Goal: Task Accomplishment & Management: Use online tool/utility

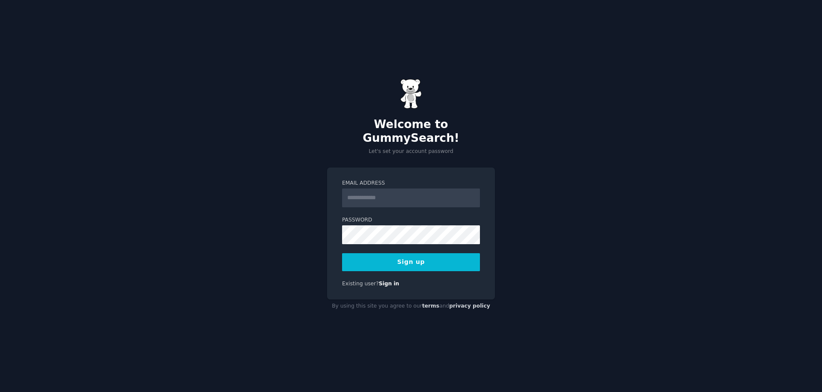
click at [370, 188] on input "Email Address" at bounding box center [411, 197] width 138 height 19
type input "**********"
click at [424, 259] on button "Sign up" at bounding box center [411, 262] width 138 height 18
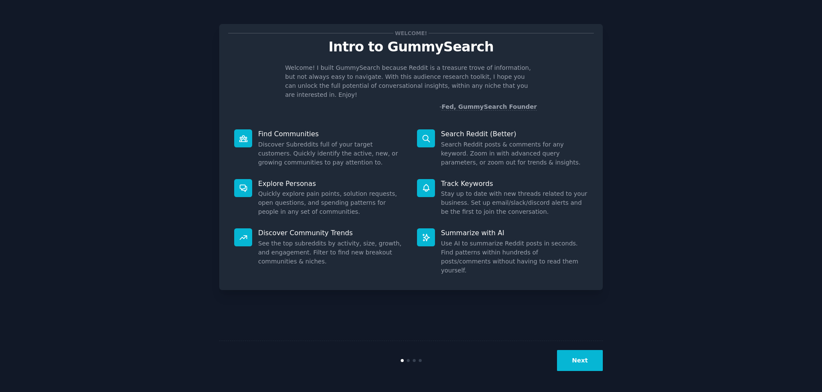
click at [669, 108] on div "Welcome! Intro to GummySearch Welcome! I built GummySearch because Reddit is a …" at bounding box center [411, 196] width 798 height 368
click at [576, 367] on button "Next" at bounding box center [580, 360] width 46 height 21
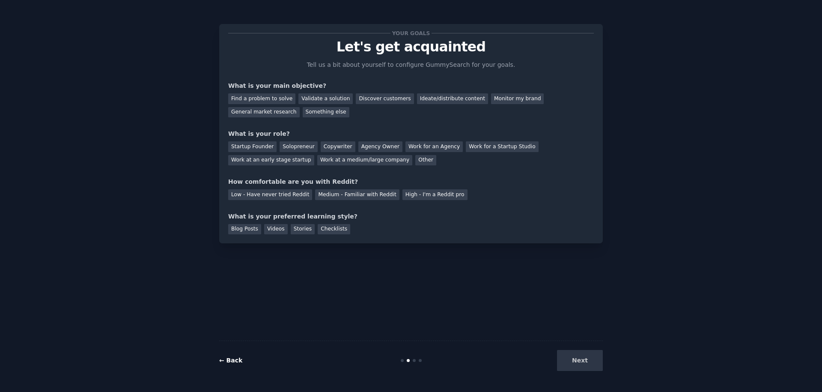
click at [237, 362] on link "← Back" at bounding box center [230, 360] width 23 height 7
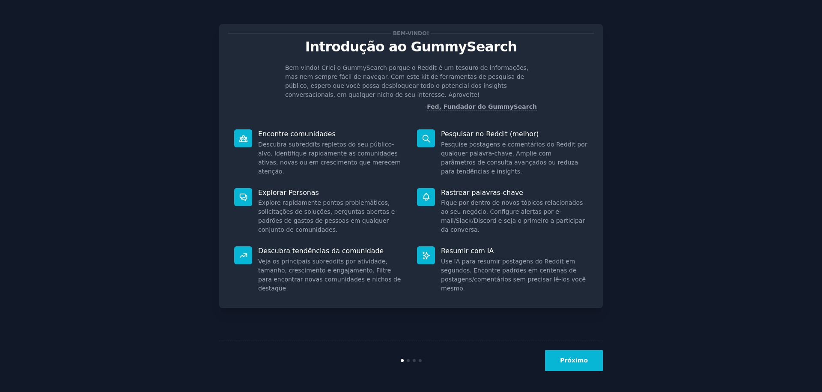
click at [621, 82] on div "Bem-vindo! Introdução ao GummySearch Bem-vindo! Criei o GummySearch porque o Re…" at bounding box center [411, 196] width 798 height 368
click at [553, 365] on button "Próximo" at bounding box center [574, 360] width 58 height 21
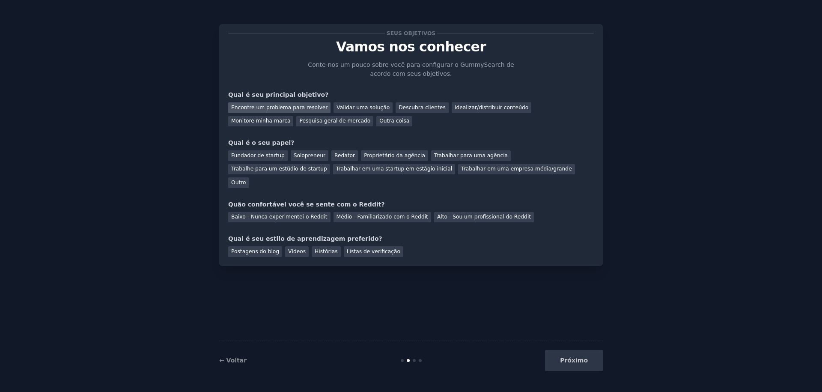
click at [302, 109] on font "Encontre um problema para resolver" at bounding box center [279, 107] width 96 height 6
click at [336, 105] on font "Validar uma solução" at bounding box center [362, 107] width 53 height 6
click at [306, 106] on font "Encontre um problema para resolver" at bounding box center [279, 107] width 96 height 6
click at [358, 112] on div "Validar uma solução" at bounding box center [362, 107] width 59 height 11
click at [274, 100] on div "Encontre um problema para resolver Validar uma solução Descubra clientes Ideali…" at bounding box center [411, 112] width 366 height 27
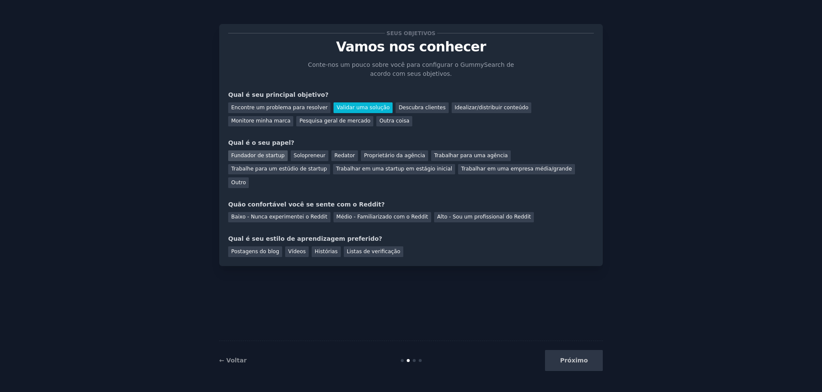
click at [263, 156] on font "Fundador de startup" at bounding box center [258, 155] width 54 height 6
click at [298, 159] on div "Solopreneur" at bounding box center [310, 155] width 38 height 11
drag, startPoint x: 248, startPoint y: 193, endPoint x: 149, endPoint y: 204, distance: 99.0
click at [152, 204] on div "Seus objetivos Vamos nos conhecer Conte-nos um pouco sobre você para configurar…" at bounding box center [411, 196] width 798 height 368
click at [393, 214] on font "Médio - Familiarizado com o Reddit" at bounding box center [382, 217] width 92 height 6
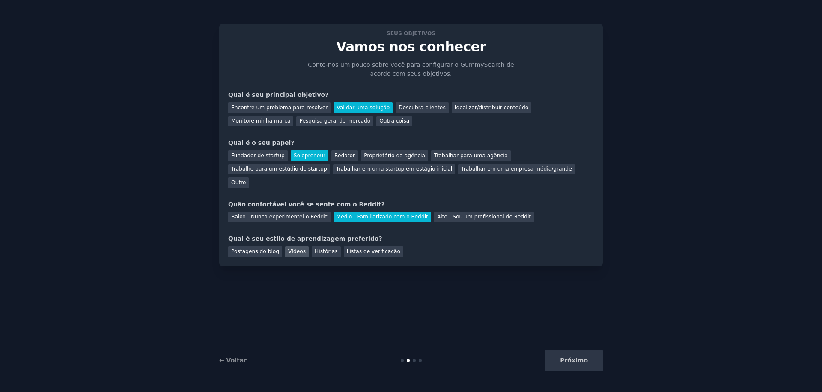
click at [289, 248] on font "Vídeos" at bounding box center [297, 251] width 18 height 6
click at [239, 248] on font "Postagens do blog" at bounding box center [255, 251] width 48 height 6
click at [576, 359] on font "Próximo" at bounding box center [574, 360] width 28 height 7
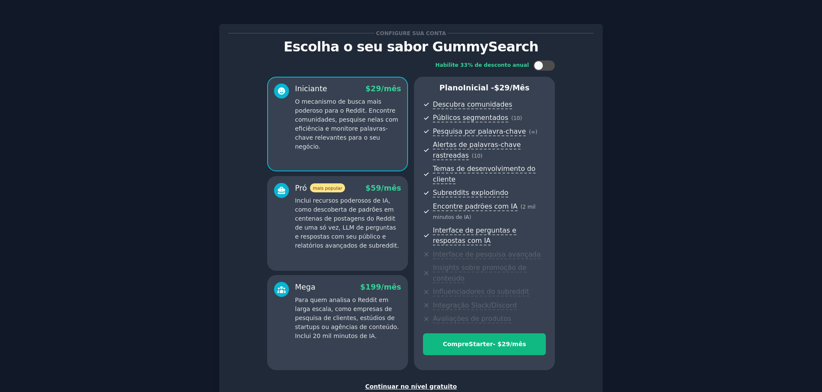
click at [241, 123] on div "Habilite 33% de desconto anual Iniciante $ 29 /mês O mecanismo de busca mais po…" at bounding box center [411, 214] width 366 height 321
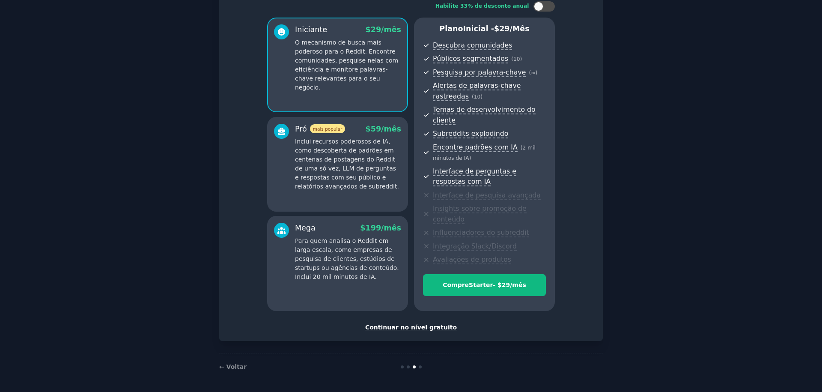
scroll to position [59, 0]
click at [423, 328] on font "Continuar no nível gratuito" at bounding box center [411, 326] width 92 height 7
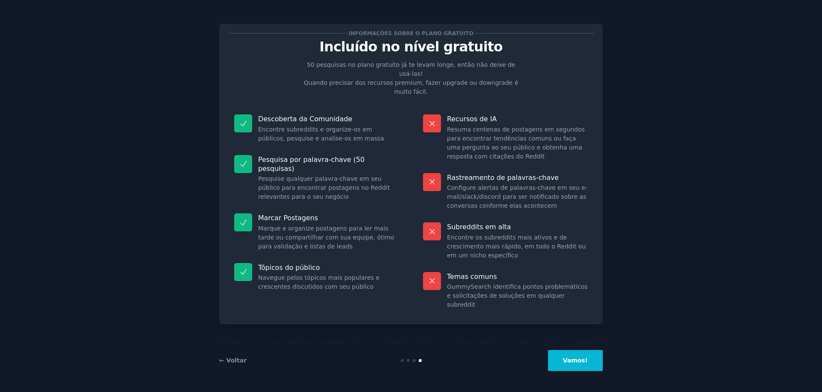
click at [595, 366] on button "Vamos!" at bounding box center [575, 360] width 55 height 21
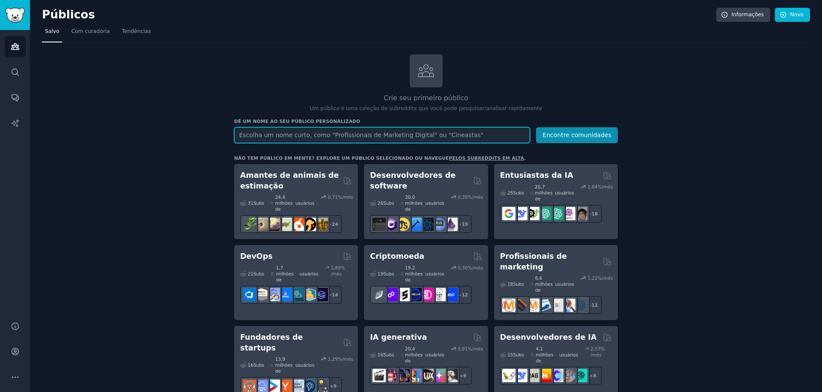
click at [325, 132] on input "text" at bounding box center [382, 135] width 296 height 16
type input "pesquisadores"
click at [371, 138] on input "text" at bounding box center [382, 135] width 296 height 16
paste input "researchers"
type input "researchers"
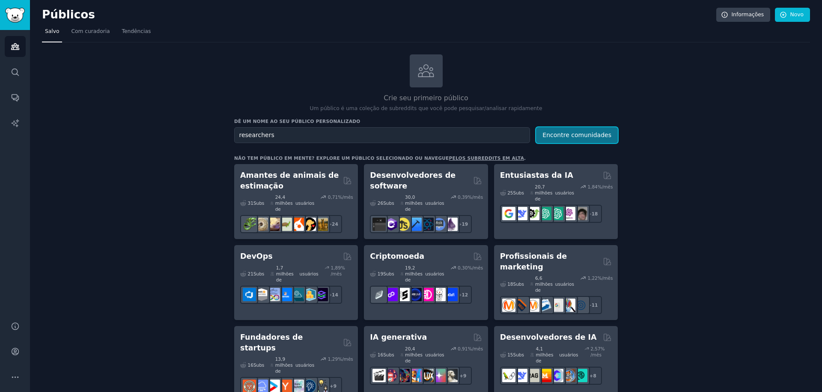
click at [554, 141] on button "Encontre comunidades" at bounding box center [577, 135] width 82 height 16
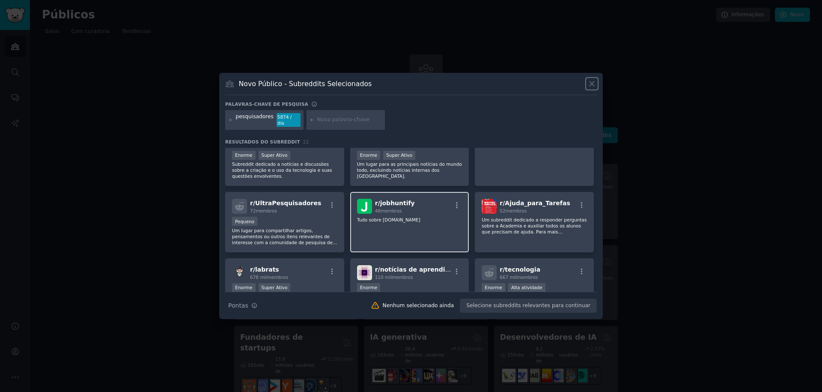
scroll to position [205, 0]
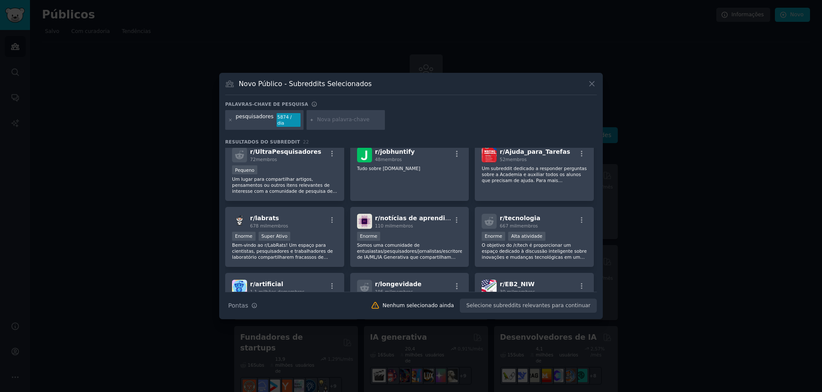
click at [228, 123] on div at bounding box center [230, 120] width 5 height 14
click at [230, 122] on icon at bounding box center [230, 120] width 5 height 5
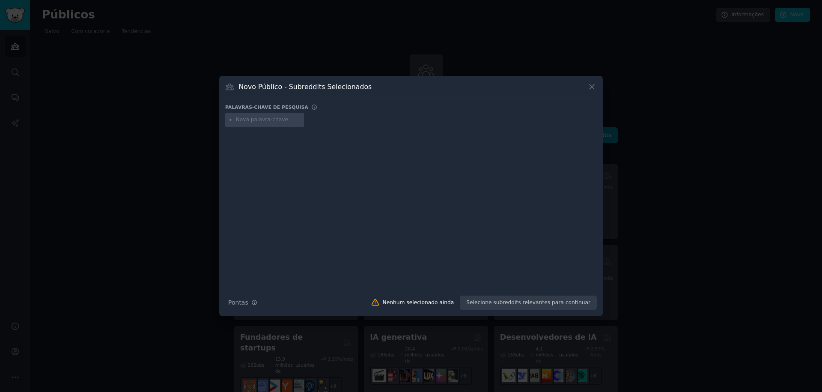
click at [344, 105] on div "Palavras-chave de pesquisa" at bounding box center [411, 108] width 372 height 9
click at [523, 82] on div "Novo Público - Subreddits Selecionados" at bounding box center [411, 90] width 372 height 16
click at [588, 87] on icon at bounding box center [591, 86] width 9 height 9
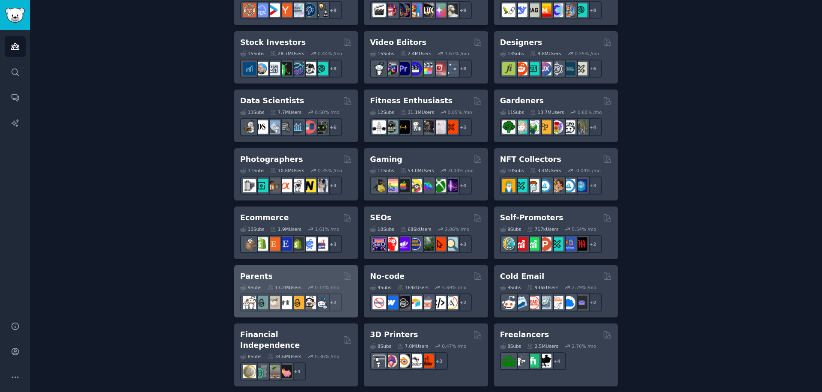
scroll to position [411, 0]
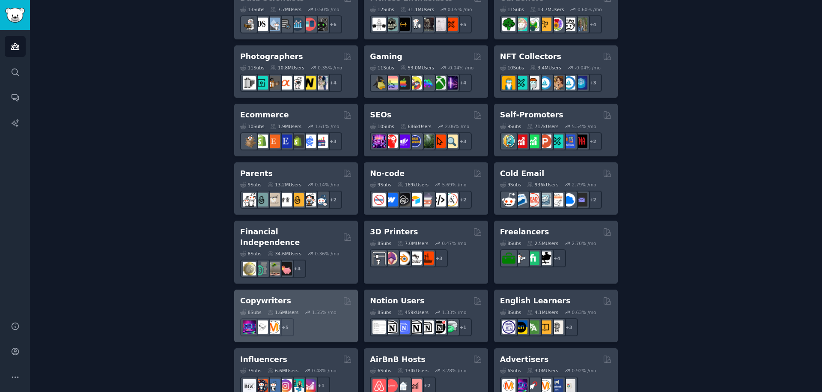
click at [309, 295] on div "Copywriters" at bounding box center [296, 300] width 112 height 11
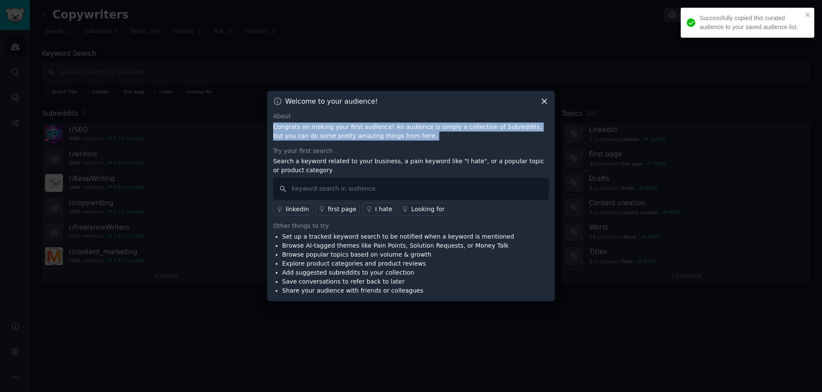
drag, startPoint x: 274, startPoint y: 128, endPoint x: 394, endPoint y: 142, distance: 121.2
click at [394, 142] on div "About Congrats on making your first audience! An audience is simply a collectio…" at bounding box center [411, 203] width 276 height 183
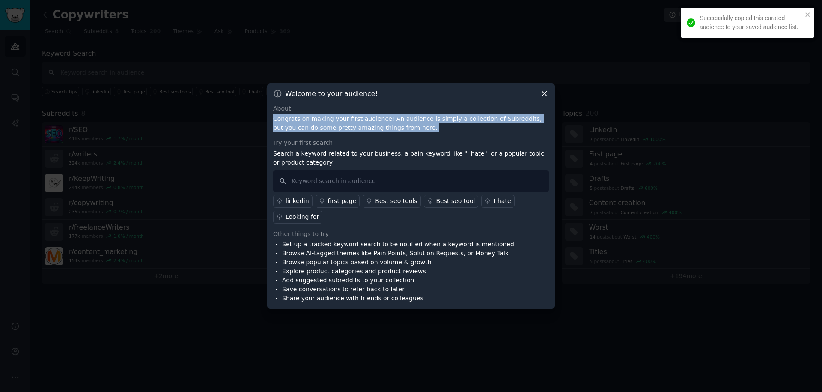
click at [389, 140] on div at bounding box center [389, 140] width 0 height 0
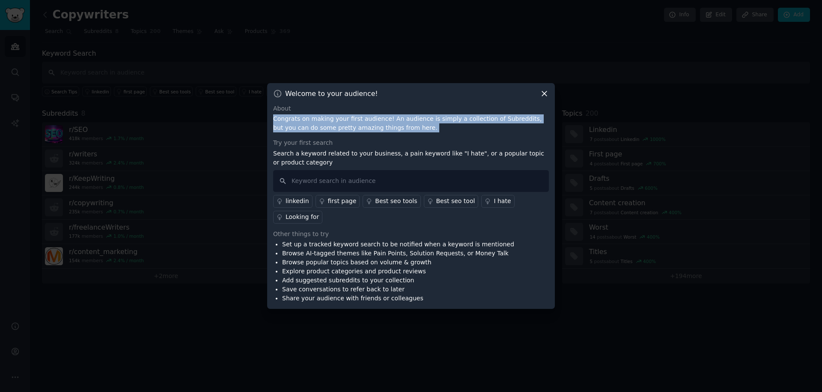
click at [496, 128] on p "Congrats on making your first audience! An audience is simply a collection of S…" at bounding box center [411, 123] width 276 height 18
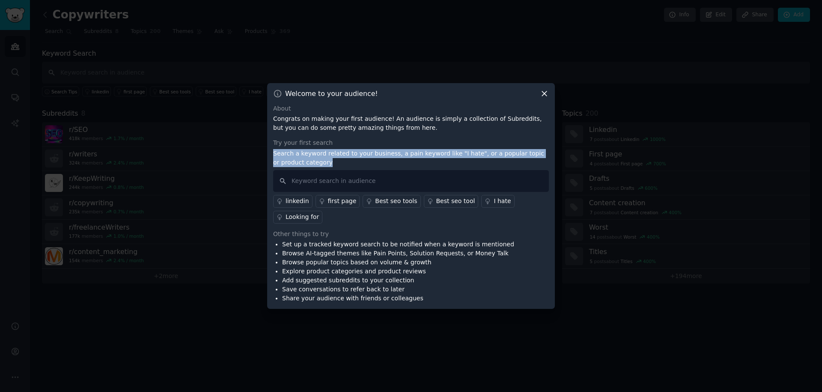
drag, startPoint x: 272, startPoint y: 152, endPoint x: 300, endPoint y: 167, distance: 31.2
click at [300, 167] on div "Welcome to your audience! About Congrats on making your first audience! An audi…" at bounding box center [411, 196] width 288 height 226
click at [294, 167] on div at bounding box center [294, 167] width 0 height 0
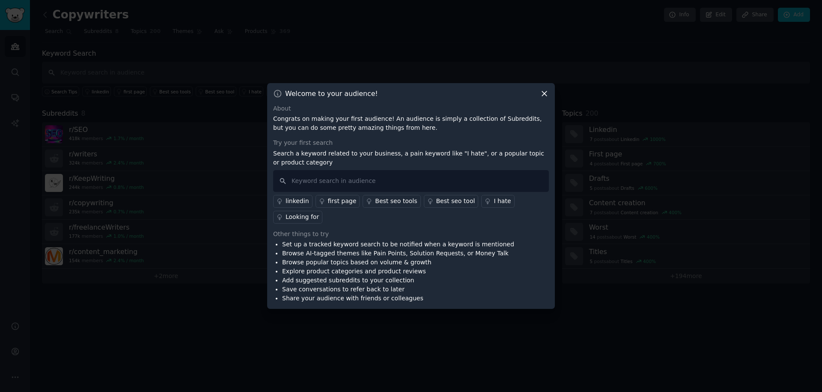
click at [520, 248] on div "Set up a tracked keyword search to be notified when a keyword is mentioned Brow…" at bounding box center [411, 271] width 276 height 63
click at [540, 93] on icon at bounding box center [544, 93] width 9 height 9
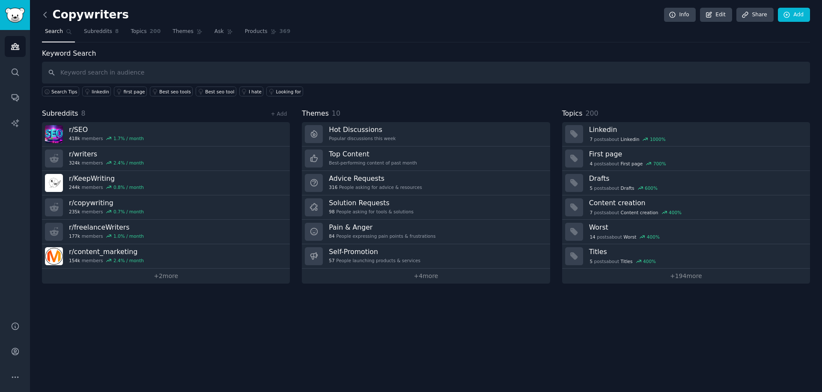
click at [48, 16] on icon at bounding box center [45, 14] width 9 height 9
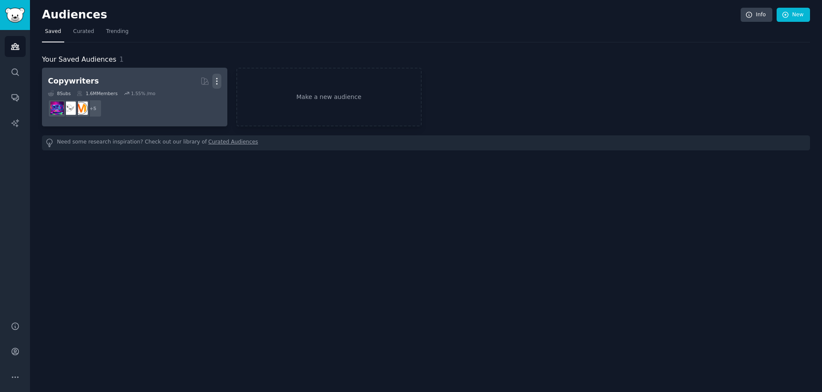
click at [217, 82] on icon "button" at bounding box center [216, 81] width 1 height 6
click at [193, 98] on p "Delete" at bounding box center [194, 99] width 20 height 9
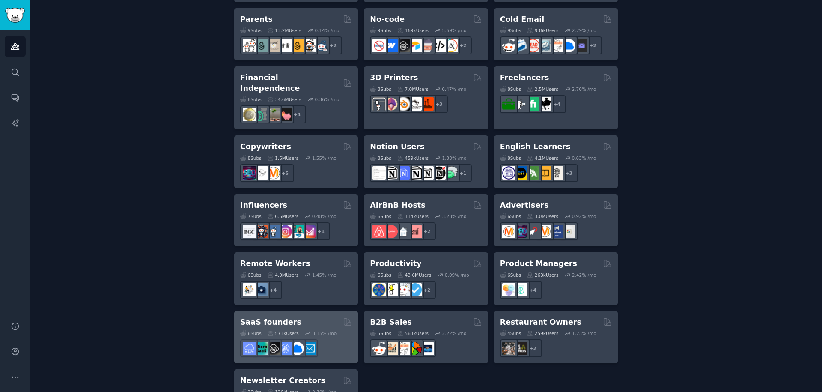
scroll to position [596, 0]
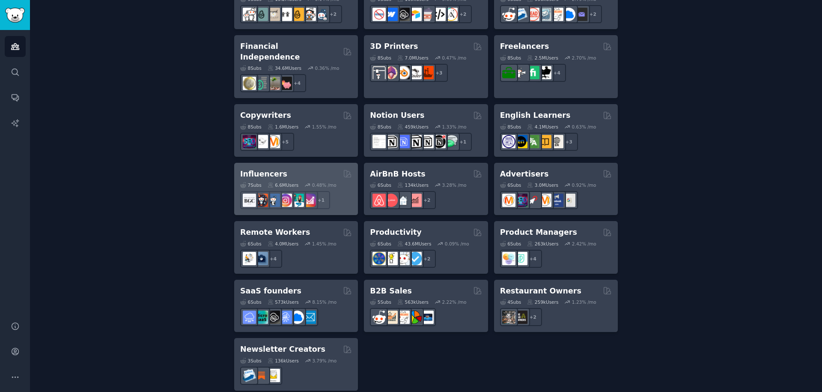
click at [289, 169] on div "Influencers" at bounding box center [296, 174] width 112 height 11
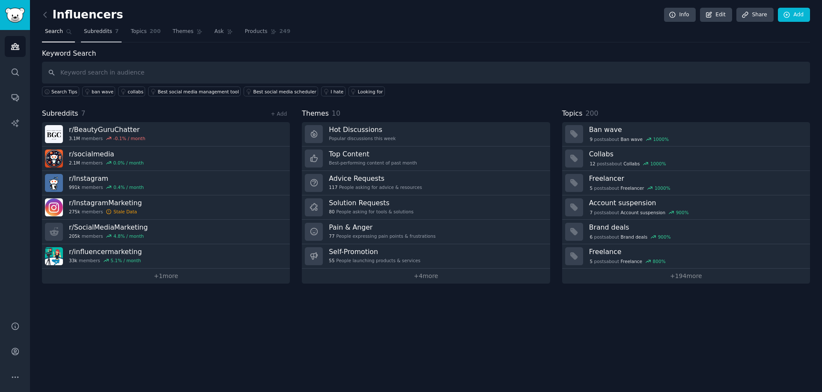
click at [100, 36] on link "Subreddits 7" at bounding box center [101, 34] width 41 height 18
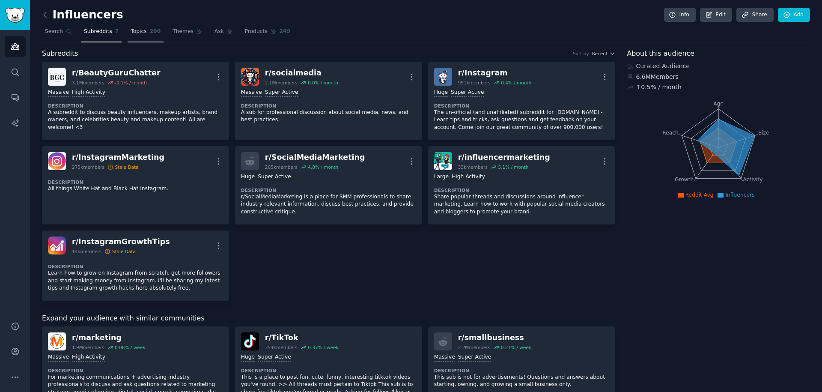
click at [128, 32] on link "Topics 200" at bounding box center [146, 34] width 36 height 18
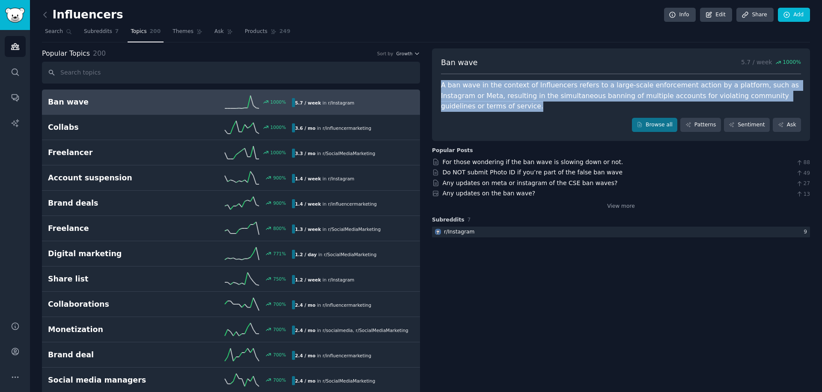
drag, startPoint x: 440, startPoint y: 86, endPoint x: 465, endPoint y: 107, distance: 33.1
click at [465, 107] on div "A ban wave in the context of Influencers refers to a large-scale enforcement ac…" at bounding box center [621, 96] width 360 height 32
click at [460, 110] on div at bounding box center [460, 110] width 0 height 0
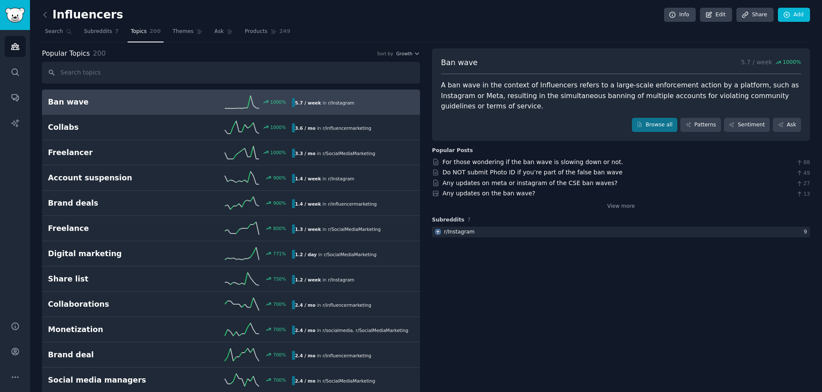
click at [498, 122] on div "Browse all Patterns Sentiment Ask" at bounding box center [621, 125] width 360 height 15
click at [179, 38] on link "Themes" at bounding box center [187, 34] width 36 height 18
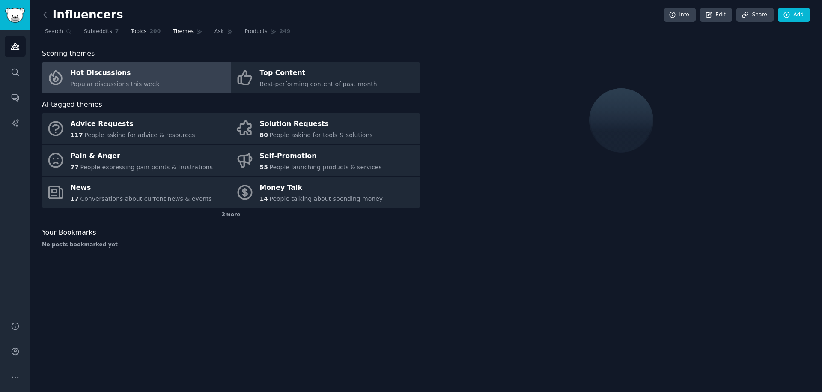
click at [141, 34] on link "Topics 200" at bounding box center [146, 34] width 36 height 18
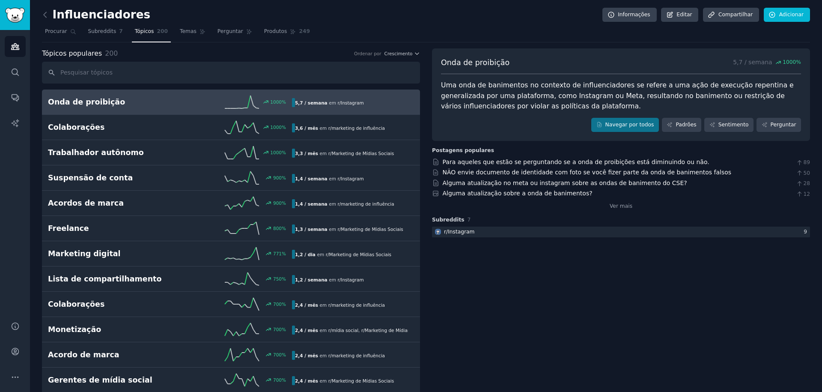
click at [452, 22] on div "Influenciadores Informações Editar Compartilhar Adicionar" at bounding box center [426, 17] width 768 height 18
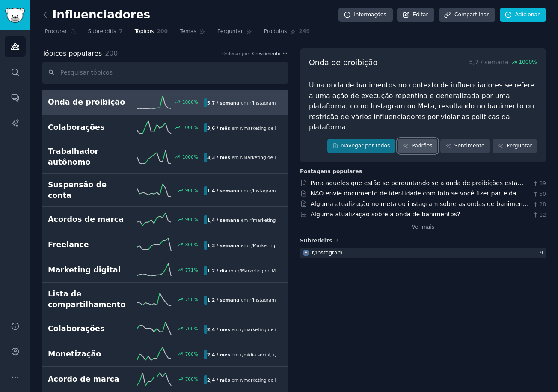
click at [415, 139] on link "Padrões" at bounding box center [417, 146] width 39 height 15
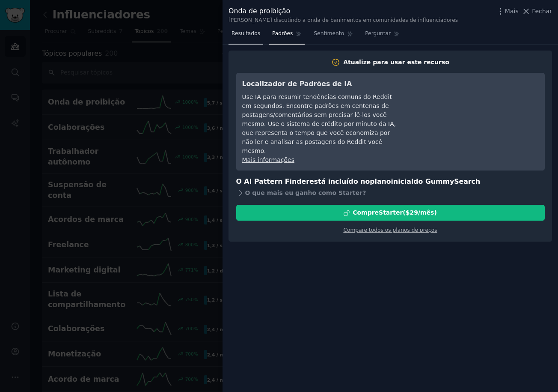
click at [253, 30] on link "Resultados" at bounding box center [246, 36] width 35 height 18
click at [529, 11] on icon at bounding box center [526, 11] width 9 height 9
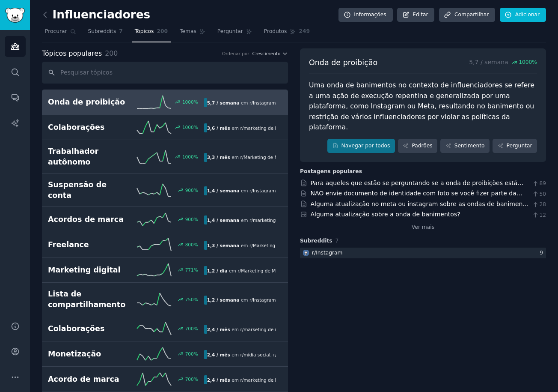
click at [313, 23] on div "Influenciadores Informações Editar Compartilhar Adicionar" at bounding box center [294, 17] width 504 height 18
click at [324, 26] on nav "Procurar Subreddits 7 Tópicos 200 Temas Perguntar Produtos 249" at bounding box center [294, 34] width 504 height 18
click at [48, 15] on icon at bounding box center [45, 14] width 9 height 9
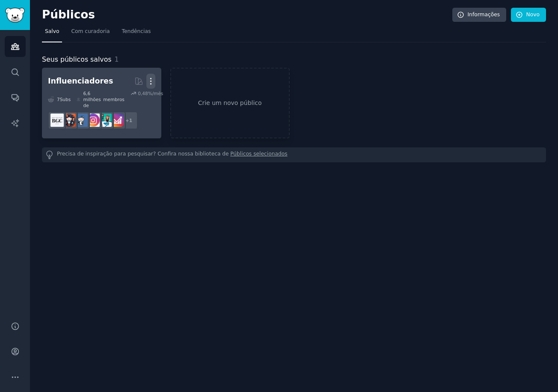
click at [151, 82] on icon "button" at bounding box center [150, 81] width 9 height 9
click at [125, 98] on font "Excluir" at bounding box center [118, 98] width 20 height 7
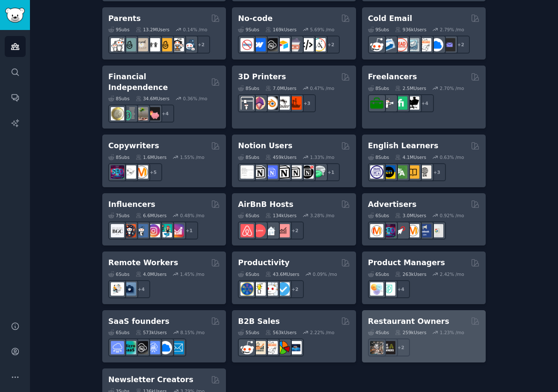
scroll to position [589, 0]
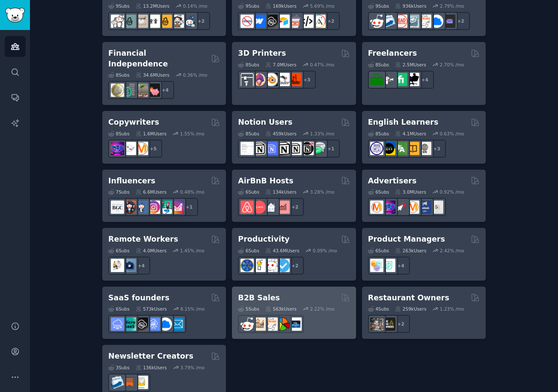
click at [331, 292] on div "B2B Sales Curated by GummySearch" at bounding box center [294, 297] width 112 height 11
